Goal: Task Accomplishment & Management: Manage account settings

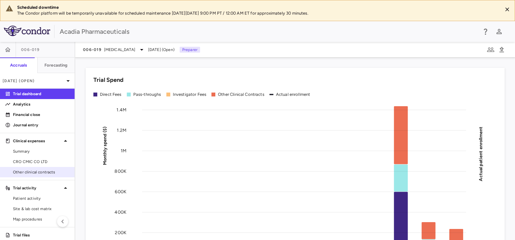
click at [40, 170] on span "Other clinical contracts" at bounding box center [41, 172] width 56 height 6
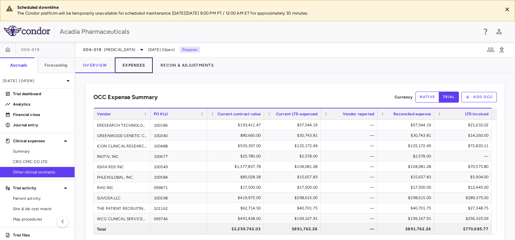
click at [135, 67] on button "Expenses" at bounding box center [134, 65] width 38 height 16
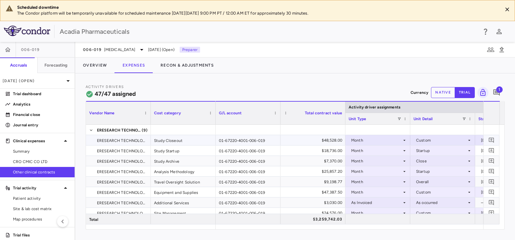
click at [470, 140] on icon at bounding box center [470, 140] width 2 height 1
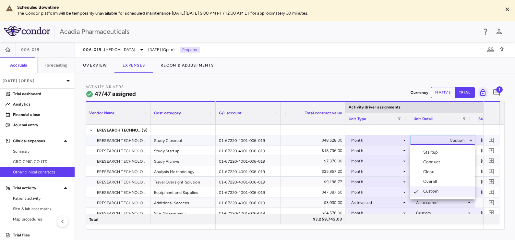
click at [433, 171] on div "Close" at bounding box center [431, 172] width 14 height 6
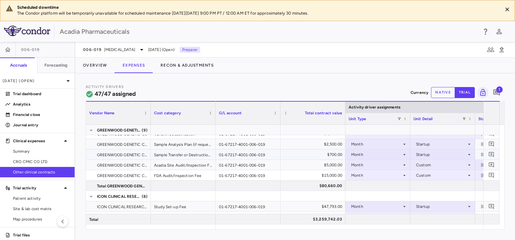
scroll to position [216, 0]
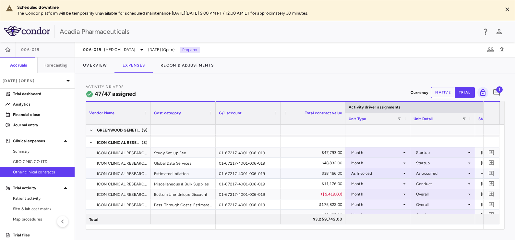
click at [367, 170] on div "As Invoiced" at bounding box center [376, 173] width 51 height 10
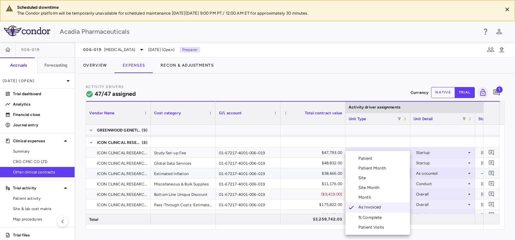
click at [366, 195] on div "Month" at bounding box center [366, 197] width 15 height 6
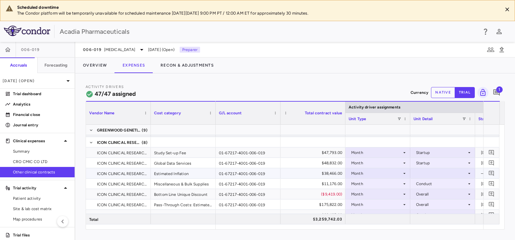
click at [424, 173] on div at bounding box center [443, 172] width 58 height 9
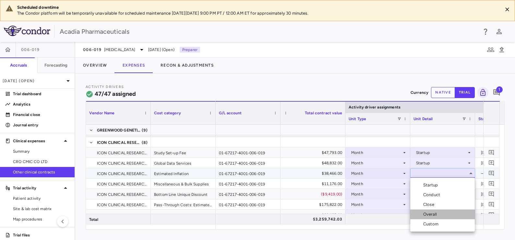
click at [433, 211] on div "Overall" at bounding box center [432, 214] width 16 height 6
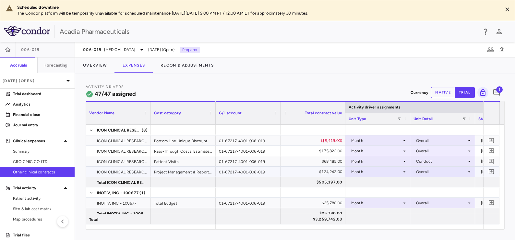
scroll to position [270, 0]
click at [387, 158] on div "Month" at bounding box center [376, 160] width 51 height 10
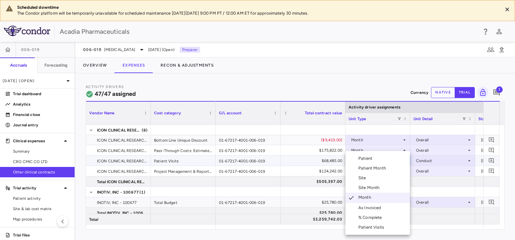
click at [391, 223] on li "Patient Visits" at bounding box center [378, 227] width 65 height 10
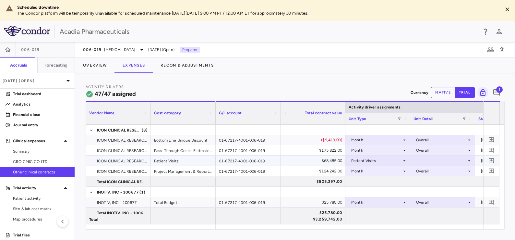
click at [438, 161] on div at bounding box center [443, 160] width 58 height 9
click at [436, 170] on div "As occurred" at bounding box center [437, 172] width 26 height 6
click at [496, 89] on icon "Add comment" at bounding box center [497, 93] width 8 height 8
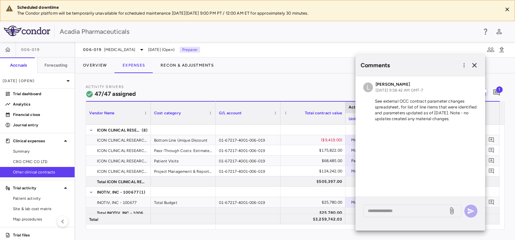
click at [35, 111] on link "Financial close" at bounding box center [37, 115] width 75 height 10
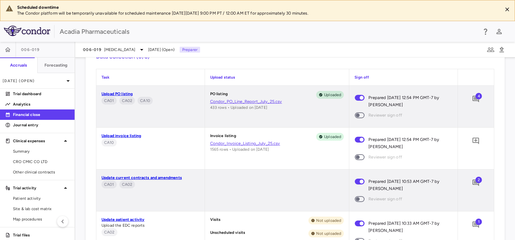
scroll to position [378, 0]
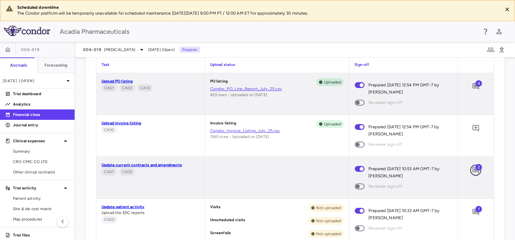
click at [471, 165] on button "button" at bounding box center [476, 170] width 11 height 11
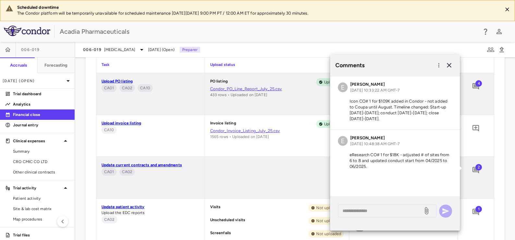
drag, startPoint x: 387, startPoint y: 116, endPoint x: 341, endPoint y: 102, distance: 48.3
click at [341, 102] on p "Icon CO# 1 for $109K added in Condor - not added to Coupa until August. Timelin…" at bounding box center [395, 109] width 114 height 23
copy p "Icon CO# 1 for $109K added in Condor - not added to Coupa until August. Timelin…"
click at [44, 170] on span "Other clinical contracts" at bounding box center [41, 172] width 56 height 6
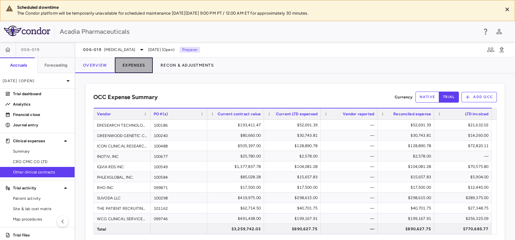
click at [126, 65] on button "Expenses" at bounding box center [134, 65] width 38 height 16
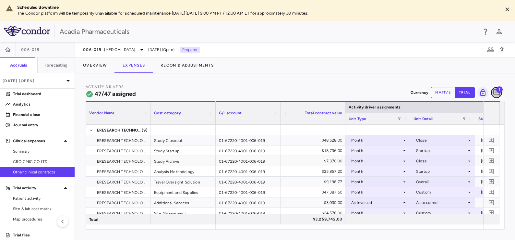
click at [496, 92] on icon "Add comment" at bounding box center [497, 92] width 6 height 6
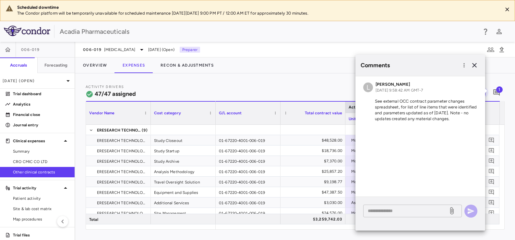
click at [385, 209] on textarea at bounding box center [406, 210] width 76 height 7
paste textarea "**********"
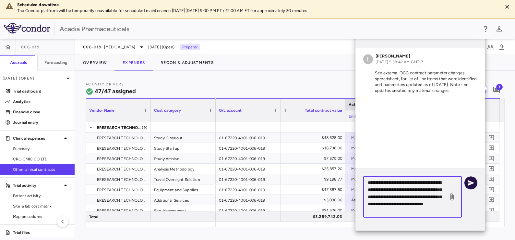
type textarea "**********"
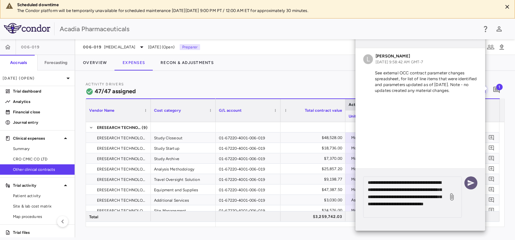
click at [472, 179] on icon "button" at bounding box center [471, 183] width 8 height 8
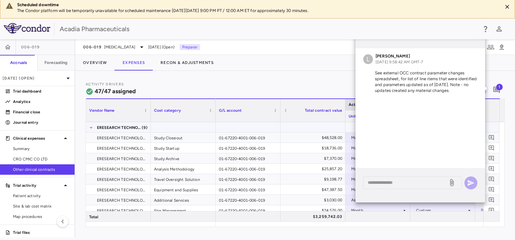
scroll to position [0, 0]
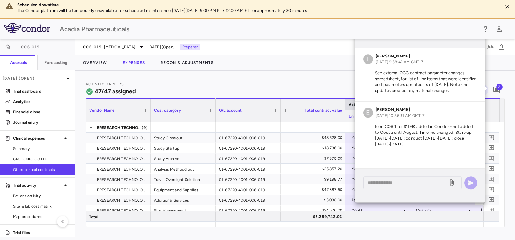
click at [31, 110] on p "Financial close" at bounding box center [41, 112] width 56 height 6
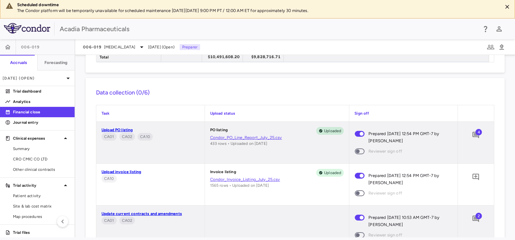
scroll to position [378, 0]
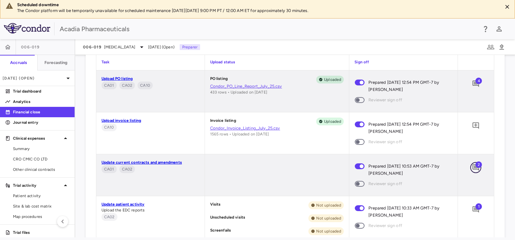
click at [473, 164] on icon "Add comment" at bounding box center [476, 167] width 6 height 6
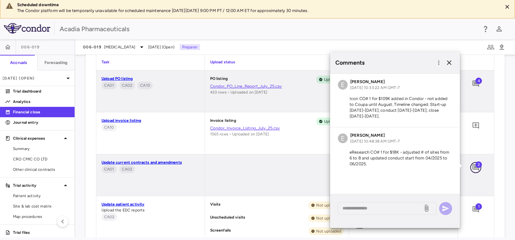
scroll to position [0, 0]
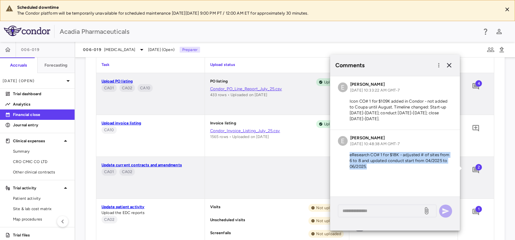
drag, startPoint x: 370, startPoint y: 166, endPoint x: 334, endPoint y: 152, distance: 38.6
click at [334, 152] on div "E Erin Kelsey Aug 10, 2025, 10:48:38 AM GMT-7 eResearch CO# 1 for $18K - adjust…" at bounding box center [395, 153] width 130 height 47
copy p "eResearch CO# 1 for $18K - adjusted # of sites from 6 to 8 and updated conduct …"
click at [49, 172] on span "Other clinical contracts" at bounding box center [41, 172] width 56 height 6
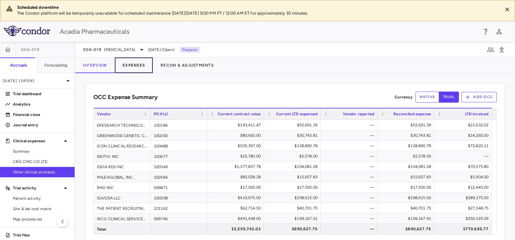
click at [140, 63] on button "Expenses" at bounding box center [134, 65] width 38 height 16
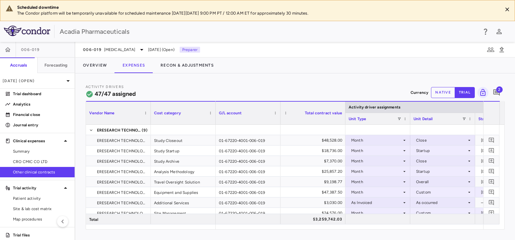
click at [500, 88] on span "2" at bounding box center [500, 89] width 6 height 6
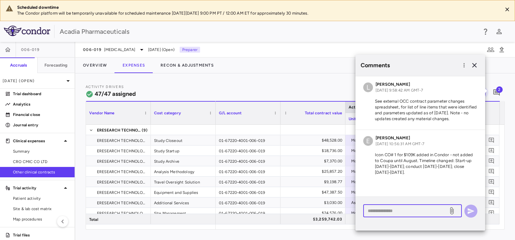
click at [403, 211] on textarea at bounding box center [406, 210] width 76 height 7
paste textarea "**********"
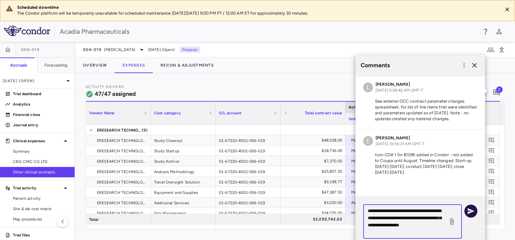
type textarea "**********"
click at [470, 212] on icon "button" at bounding box center [471, 211] width 7 height 6
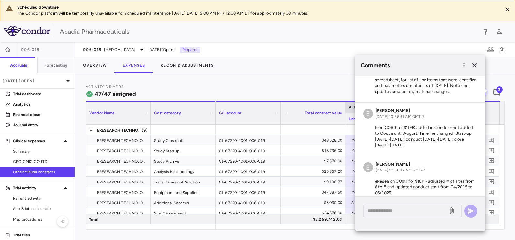
scroll to position [34, 0]
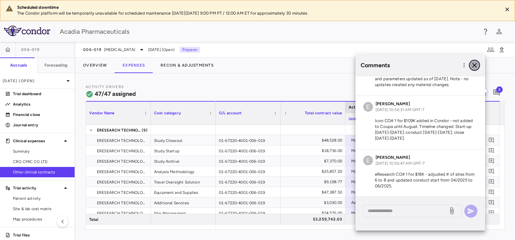
click at [476, 65] on icon "button" at bounding box center [475, 65] width 8 height 8
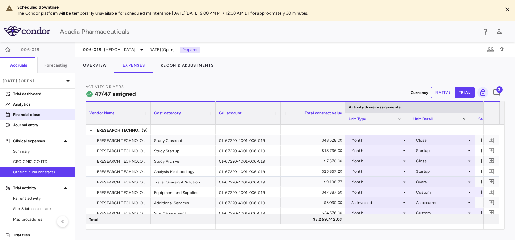
click at [25, 115] on p "Financial close" at bounding box center [41, 115] width 56 height 6
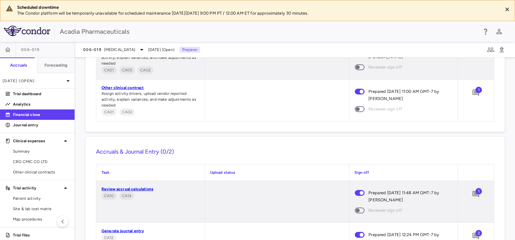
scroll to position [790, 0]
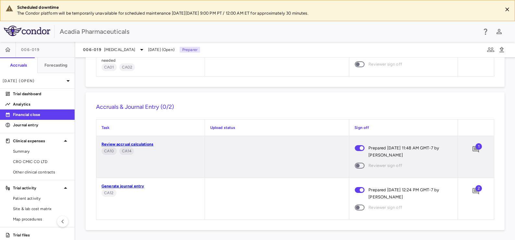
click at [142, 144] on link "Review accrual calculations" at bounding box center [128, 144] width 52 height 5
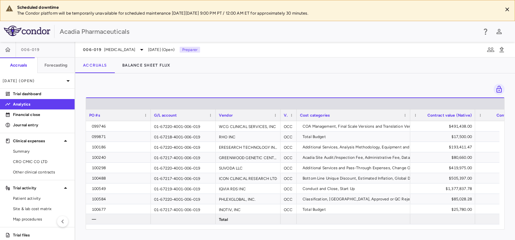
click at [247, 43] on div "006-019 Rett Syndrome Jul 2025 (Open) Preparer" at bounding box center [295, 50] width 440 height 16
click at [275, 115] on span at bounding box center [276, 115] width 4 height 4
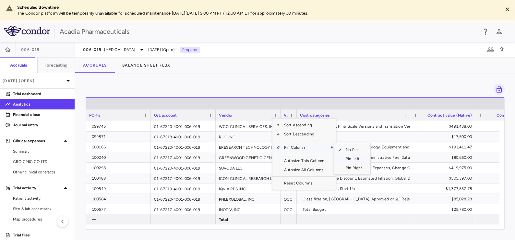
click at [352, 158] on span "Pin Left" at bounding box center [354, 158] width 24 height 9
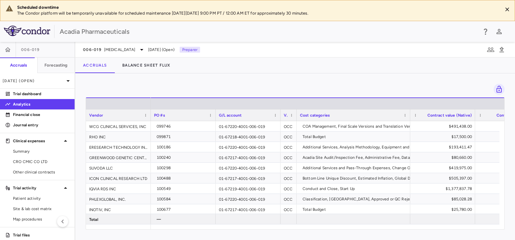
click at [101, 117] on div "Vendor" at bounding box center [115, 115] width 53 height 8
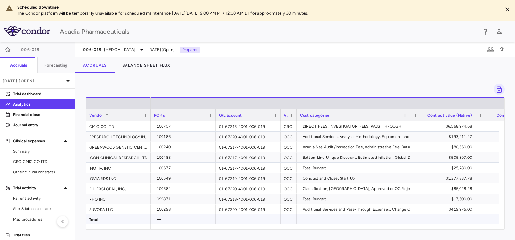
drag, startPoint x: 202, startPoint y: 224, endPoint x: 252, endPoint y: 222, distance: 50.3
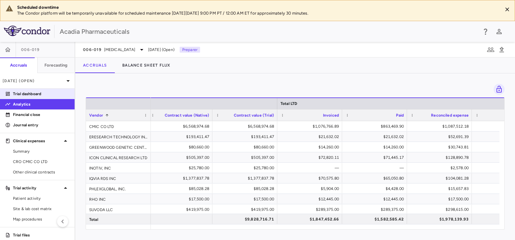
click at [30, 92] on p "Trial dashboard" at bounding box center [41, 94] width 56 height 6
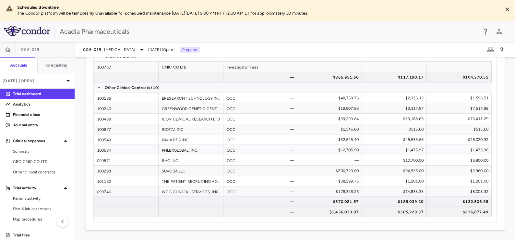
click at [509, 108] on div "Trial Spend Direct Fees Pass-throughs Investigator Fees Other Clinical Contract…" at bounding box center [295, 148] width 440 height 182
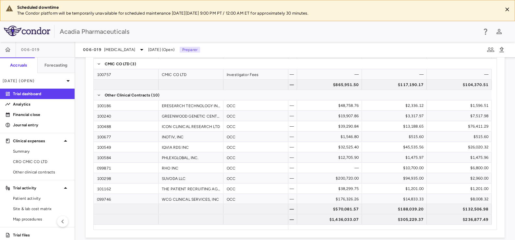
scroll to position [476, 0]
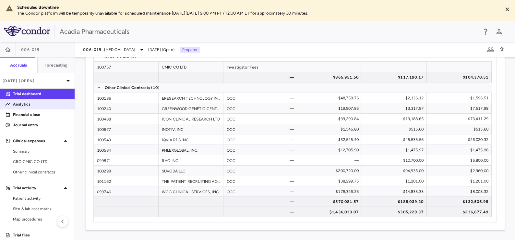
click at [35, 108] on link "Analytics" at bounding box center [37, 104] width 75 height 10
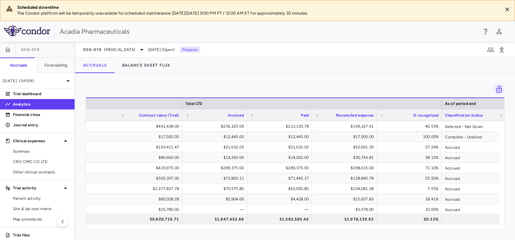
scroll to position [0, 599]
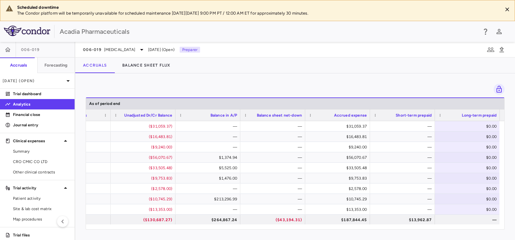
click at [315, 233] on div "Drag here to set row groups Drag here to set column labels Total LTD As of peri…" at bounding box center [295, 156] width 440 height 166
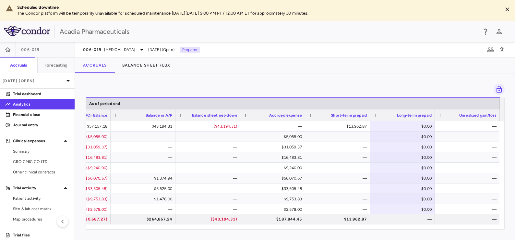
click at [226, 232] on div "Drag here to set row groups Drag here to set column labels As of period end Cla…" at bounding box center [295, 156] width 440 height 166
click at [36, 124] on p "Journal entry" at bounding box center [41, 125] width 56 height 6
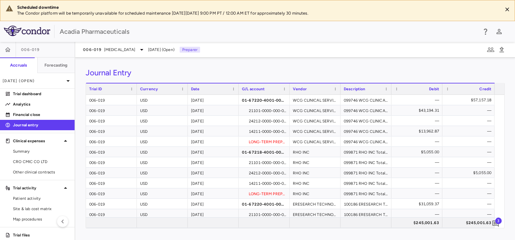
click at [188, 67] on div "Journal Entry Drag here to set row groups Drag here to set column labels Trial …" at bounding box center [295, 148] width 440 height 182
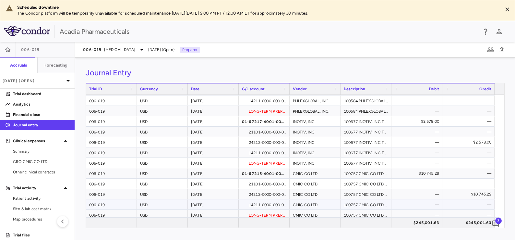
scroll to position [340, 0]
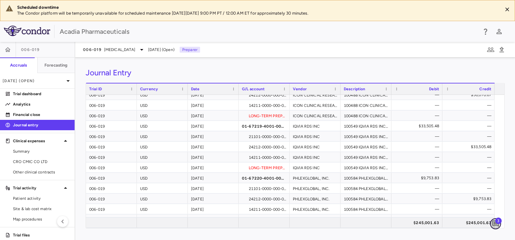
click at [497, 223] on icon "Add comment" at bounding box center [496, 223] width 6 height 6
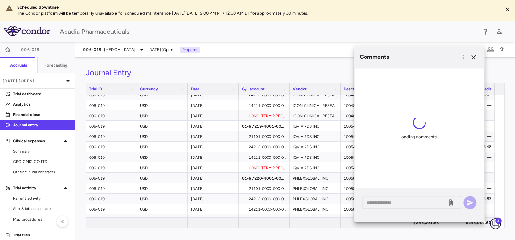
scroll to position [28, 0]
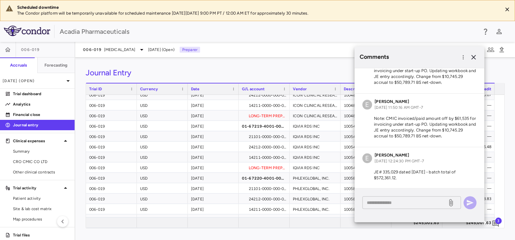
click at [411, 203] on textarea at bounding box center [405, 202] width 76 height 7
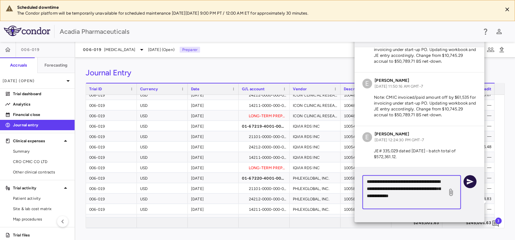
type textarea "**********"
click at [467, 180] on icon "button" at bounding box center [470, 182] width 8 height 8
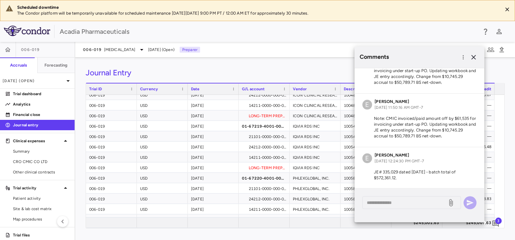
scroll to position [76, 0]
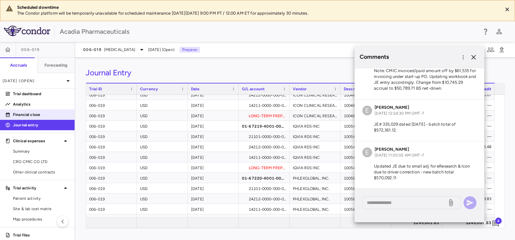
click at [24, 115] on p "Financial close" at bounding box center [41, 115] width 56 height 6
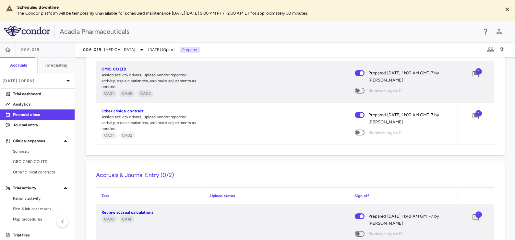
scroll to position [790, 0]
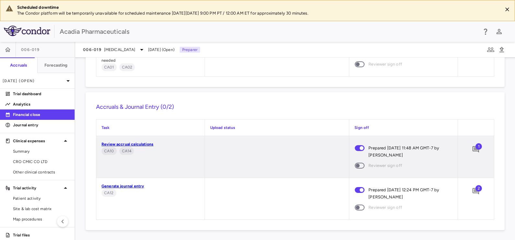
click at [476, 188] on span "2" at bounding box center [479, 188] width 6 height 6
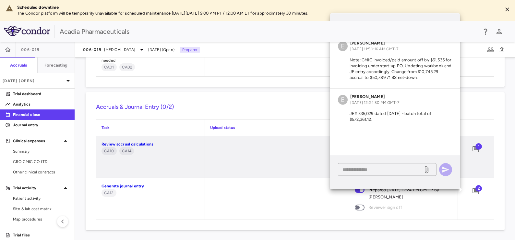
click at [366, 171] on textarea at bounding box center [381, 169] width 76 height 7
paste textarea "**********"
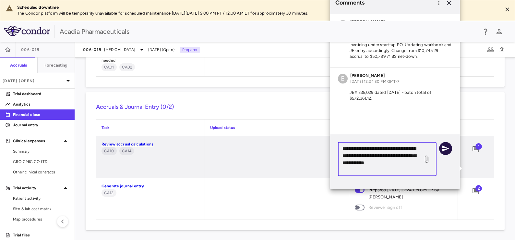
type textarea "**********"
click at [448, 150] on icon "button" at bounding box center [446, 148] width 8 height 8
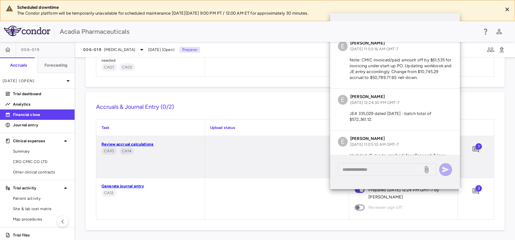
click at [233, 32] on div "Acadia Pharmaceuticals" at bounding box center [269, 32] width 418 height 10
click at [45, 172] on span "Other clinical contracts" at bounding box center [41, 172] width 56 height 6
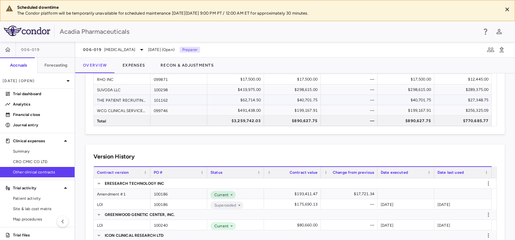
scroll to position [162, 0]
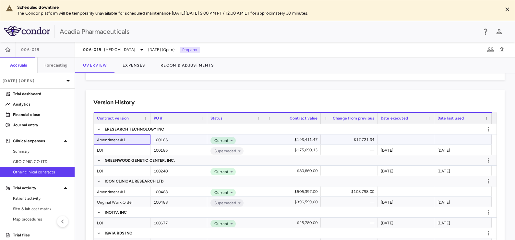
click at [118, 139] on div "Amendment #1" at bounding box center [122, 139] width 57 height 10
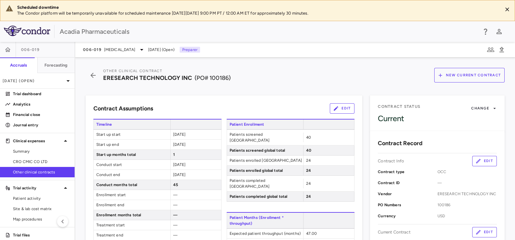
scroll to position [54, 0]
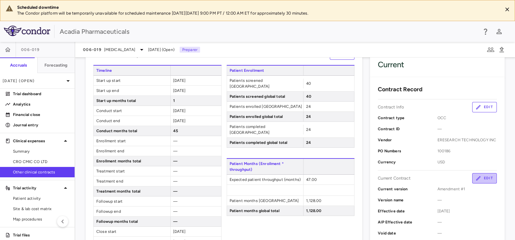
click at [480, 183] on button "Edit" at bounding box center [485, 178] width 25 height 10
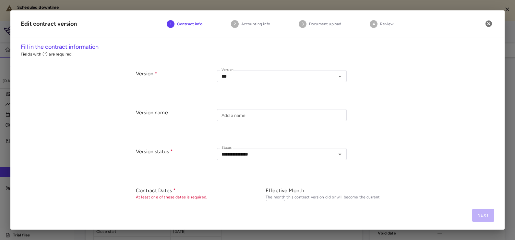
type input "*********"
type input "******"
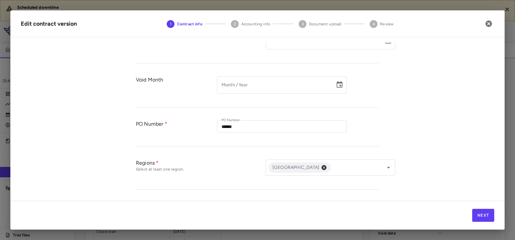
scroll to position [277, 0]
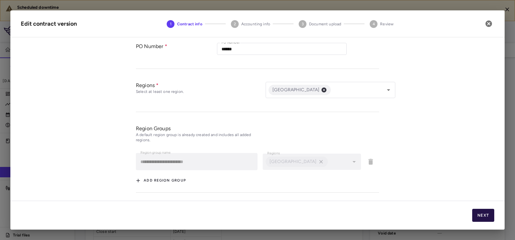
click at [479, 215] on button "Next" at bounding box center [484, 215] width 22 height 13
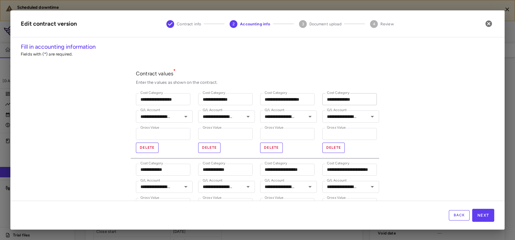
click at [350, 100] on input "**********" at bounding box center [350, 99] width 55 height 12
type input "**********"
click at [481, 213] on button "Next" at bounding box center [484, 215] width 22 height 13
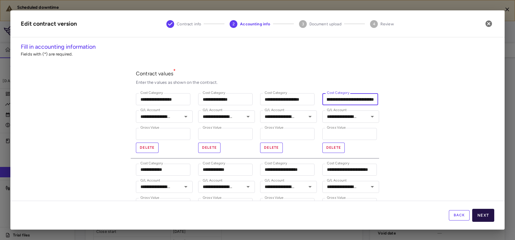
scroll to position [0, 0]
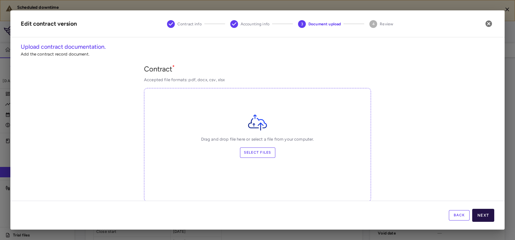
click at [491, 215] on button "Next" at bounding box center [484, 215] width 22 height 13
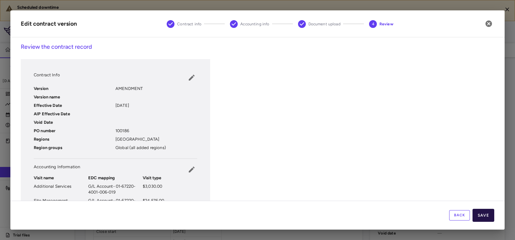
click at [489, 215] on button "Save" at bounding box center [484, 215] width 22 height 13
click at [485, 213] on button "Save" at bounding box center [484, 215] width 22 height 13
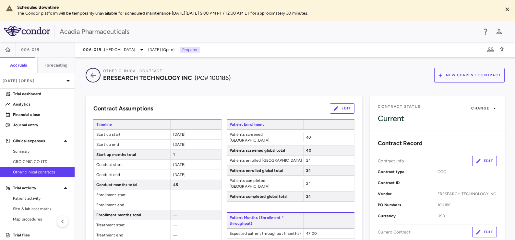
click at [92, 74] on icon "button" at bounding box center [93, 75] width 5 height 5
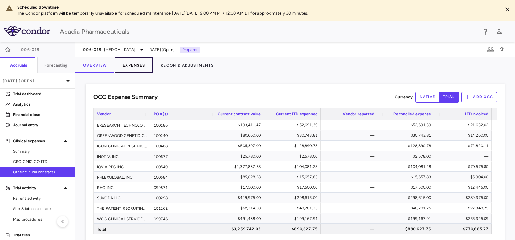
click at [141, 63] on button "Expenses" at bounding box center [134, 65] width 38 height 16
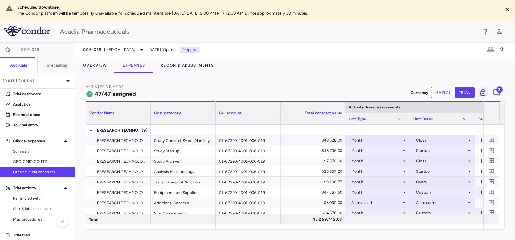
click at [429, 138] on div "Close" at bounding box center [441, 140] width 51 height 10
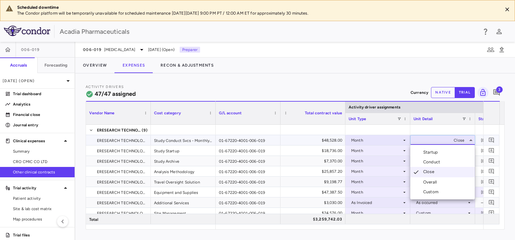
click at [442, 195] on li "Custom" at bounding box center [443, 192] width 65 height 10
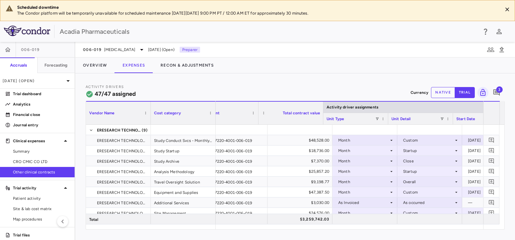
scroll to position [0, 28]
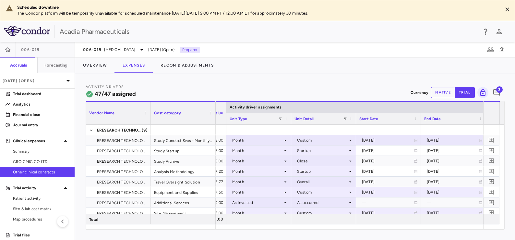
click at [497, 90] on span "3" at bounding box center [500, 89] width 6 height 6
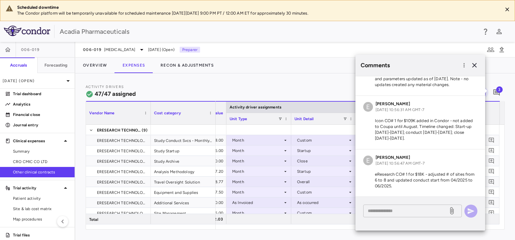
click at [408, 209] on textarea at bounding box center [406, 210] width 76 height 7
type textarea "*"
click at [476, 64] on icon "button" at bounding box center [475, 65] width 8 height 8
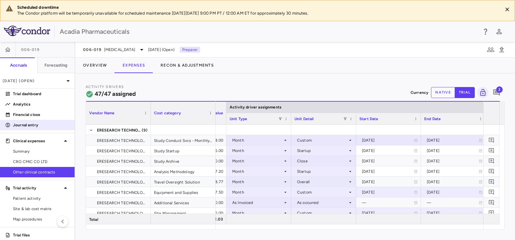
click at [34, 124] on p "Journal entry" at bounding box center [41, 125] width 56 height 6
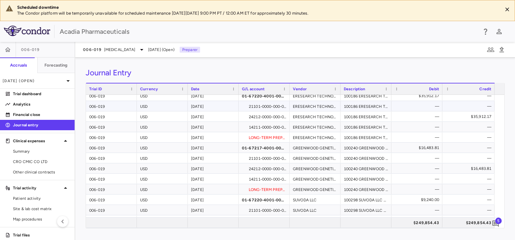
scroll to position [54, 0]
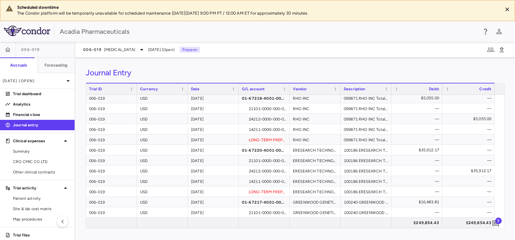
click at [14, 122] on p "Journal entry" at bounding box center [41, 125] width 56 height 6
click at [29, 113] on p "Financial close" at bounding box center [41, 115] width 56 height 6
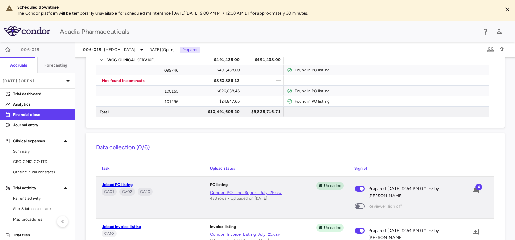
scroll to position [790, 0]
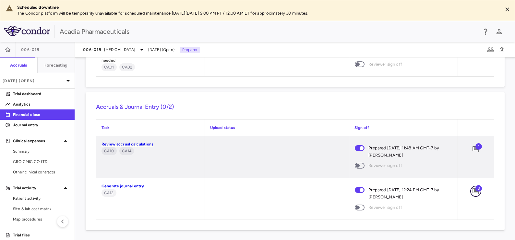
click at [473, 189] on icon "Add comment" at bounding box center [476, 191] width 6 height 6
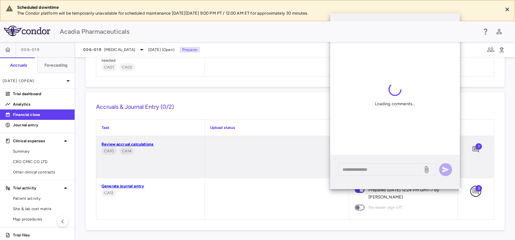
scroll to position [22, 0]
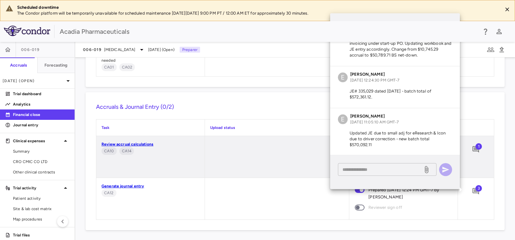
click at [372, 168] on textarea at bounding box center [381, 169] width 76 height 7
type textarea "*"
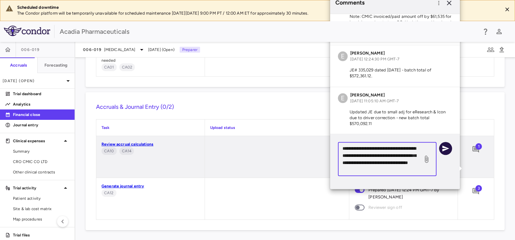
type textarea "**********"
click at [446, 148] on icon "button" at bounding box center [446, 148] width 7 height 6
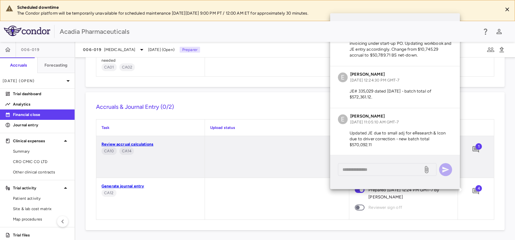
scroll to position [70, 0]
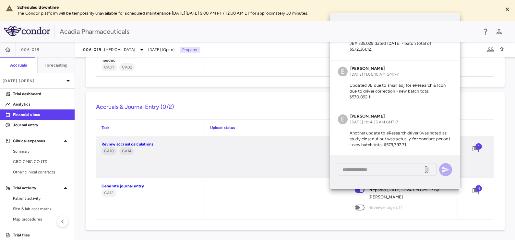
click at [501, 103] on div "Financial Close PO Completeness Vendor Drag here to set column labels Group PO …" at bounding box center [295, 148] width 440 height 182
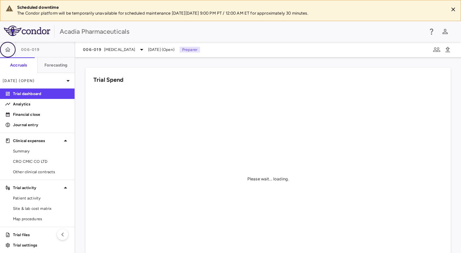
click at [7, 49] on icon "button" at bounding box center [8, 49] width 6 height 6
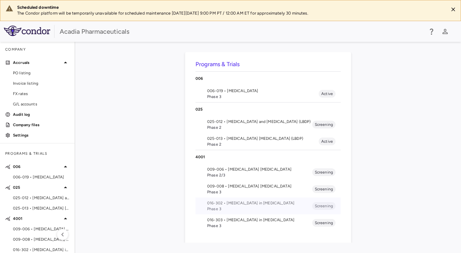
click at [266, 205] on span "016-302 • Hyperphagia in Prader-Willi Syndrome" at bounding box center [259, 203] width 105 height 6
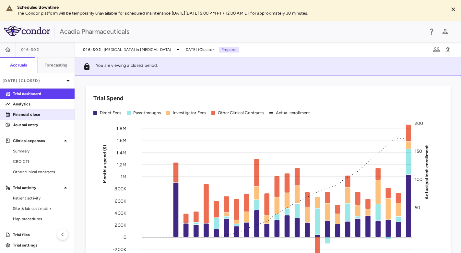
click at [39, 112] on p "Financial close" at bounding box center [41, 115] width 56 height 6
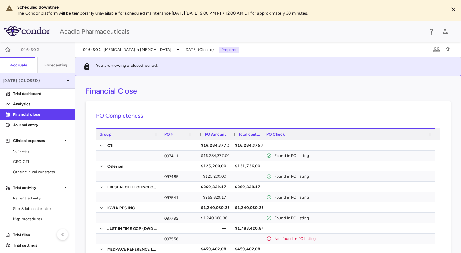
click at [40, 80] on p "Jun 2025 (Closed)" at bounding box center [34, 81] width 62 height 6
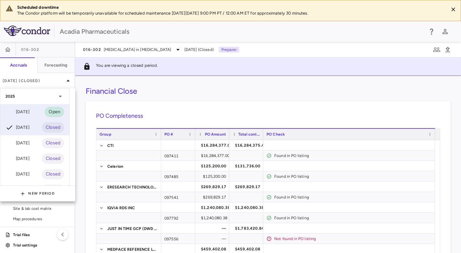
click at [28, 113] on div "Jul 2025" at bounding box center [18, 112] width 24 height 8
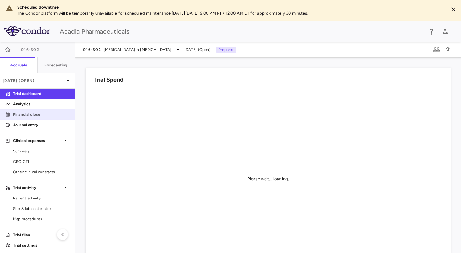
click at [31, 114] on p "Financial close" at bounding box center [41, 115] width 56 height 6
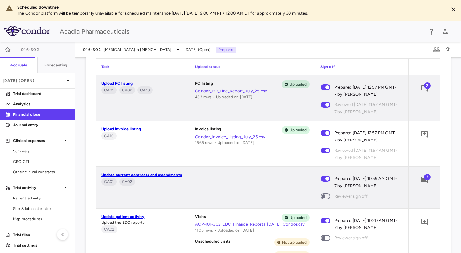
scroll to position [498, 0]
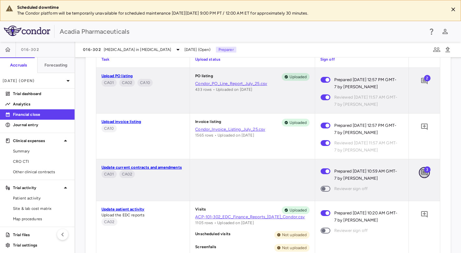
click at [422, 171] on icon "Add comment" at bounding box center [425, 172] width 6 height 6
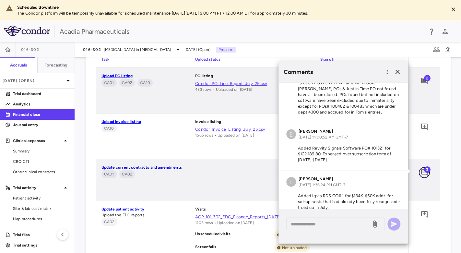
scroll to position [33, 0]
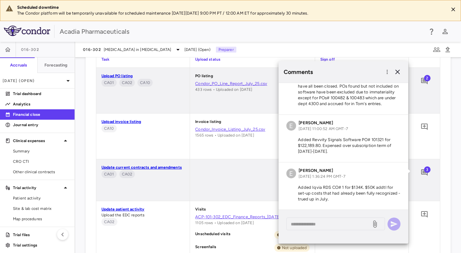
click at [352, 197] on p "Added Iqvia RDS CO# 1 for $134K. $50K addtl for set-up costs that had already b…" at bounding box center [344, 194] width 114 height 18
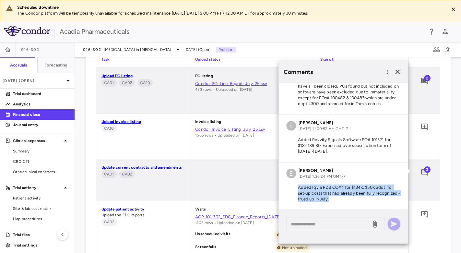
drag, startPoint x: 361, startPoint y: 199, endPoint x: 294, endPoint y: 187, distance: 68.2
click at [294, 187] on p "Added Iqvia RDS CO# 1 for $134K. $50K addtl for set-up costs that had already b…" at bounding box center [344, 194] width 114 height 18
copy p "Added Iqvia RDS CO# 1 for $134K. $50K addtl for set-up costs that had already b…"
click at [41, 171] on span "Other clinical contracts" at bounding box center [41, 172] width 56 height 6
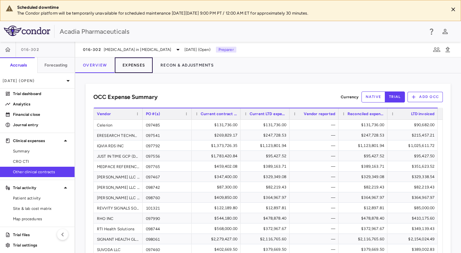
click at [136, 66] on button "Expenses" at bounding box center [134, 65] width 38 height 16
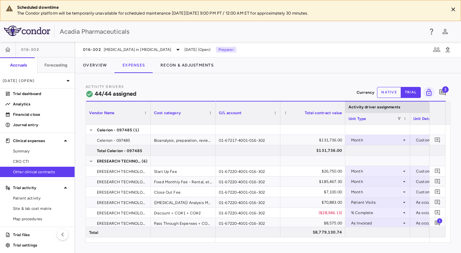
click at [444, 89] on span "3" at bounding box center [446, 89] width 6 height 6
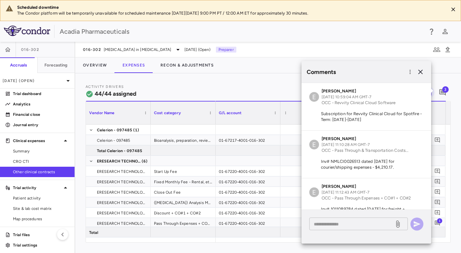
click at [349, 227] on div "* ​" at bounding box center [359, 224] width 99 height 13
paste textarea "**********"
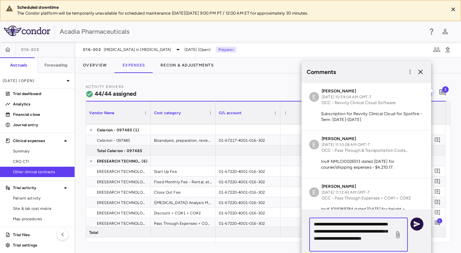
type textarea "**********"
click at [416, 225] on icon "button" at bounding box center [417, 224] width 7 height 6
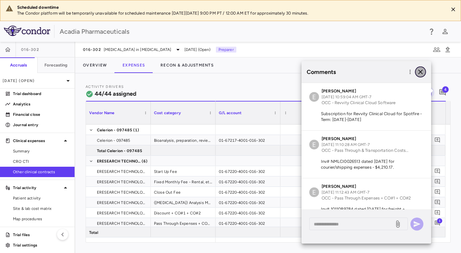
click at [418, 68] on icon "button" at bounding box center [421, 72] width 8 height 8
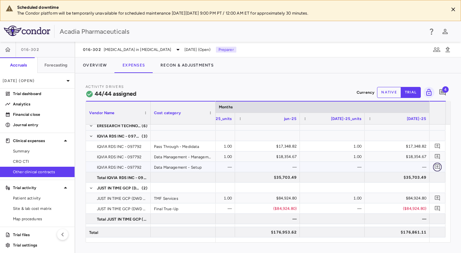
click at [437, 167] on icon "Add comment" at bounding box center [438, 167] width 6 height 6
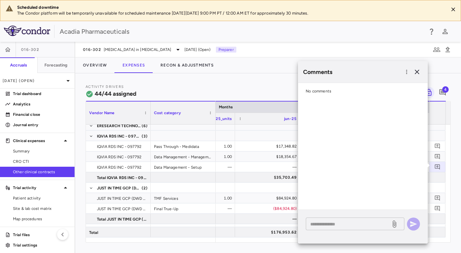
click at [348, 227] on textarea at bounding box center [349, 223] width 76 height 7
paste textarea "**********"
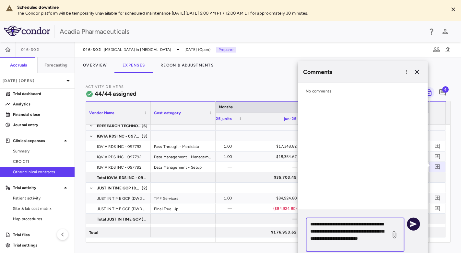
type textarea "**********"
click at [417, 226] on icon "button" at bounding box center [414, 224] width 8 height 8
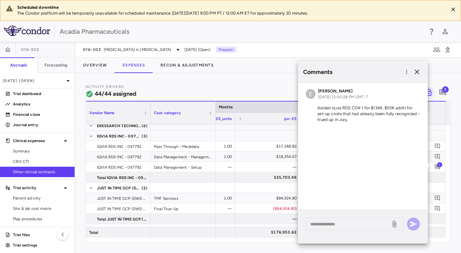
drag, startPoint x: 346, startPoint y: 68, endPoint x: 363, endPoint y: 68, distance: 17.5
click at [346, 68] on h6 "Comments" at bounding box center [352, 72] width 99 height 9
click at [420, 72] on icon "button" at bounding box center [417, 72] width 8 height 8
